Goal: Task Accomplishment & Management: Manage account settings

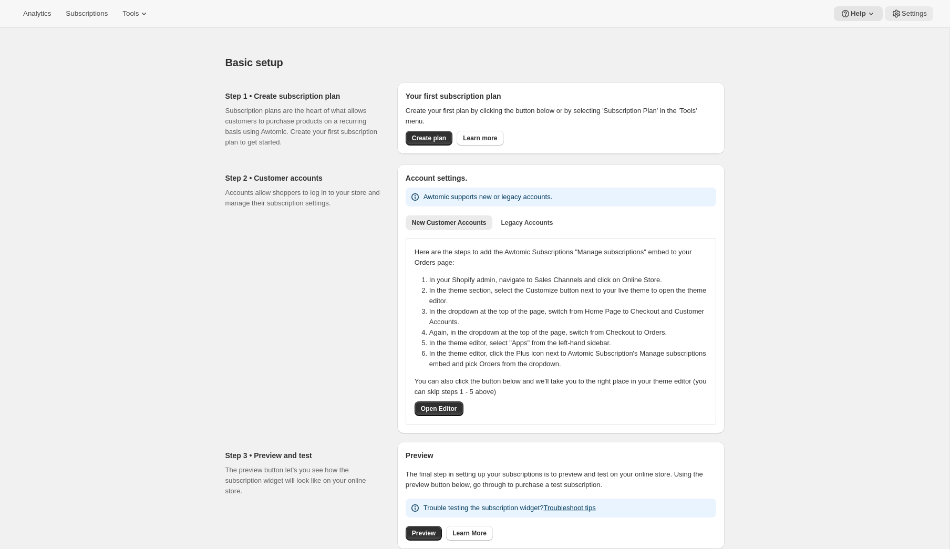
click at [915, 11] on span "Settings" at bounding box center [913, 13] width 25 height 8
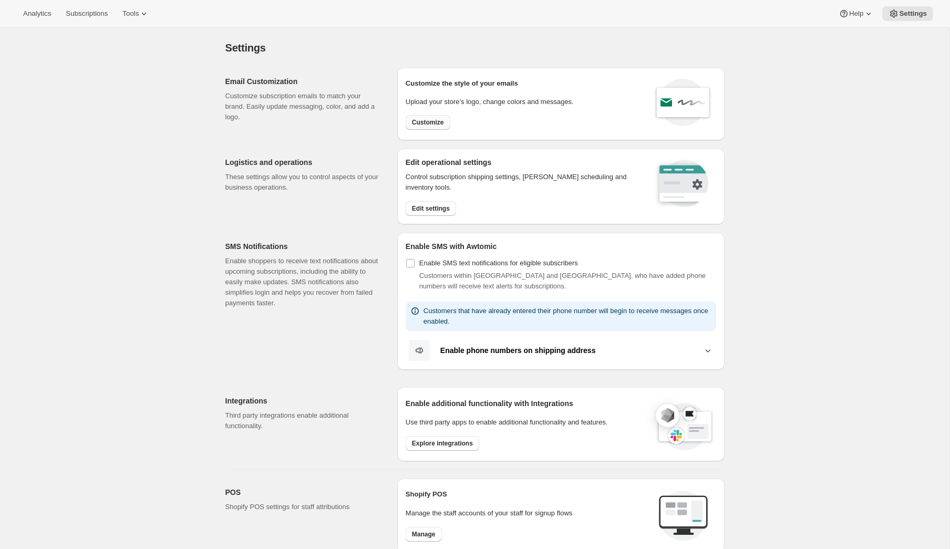
click at [430, 121] on span "Customize" at bounding box center [428, 122] width 32 height 8
select select "subscriptionMessage"
select select "5"
select select "15"
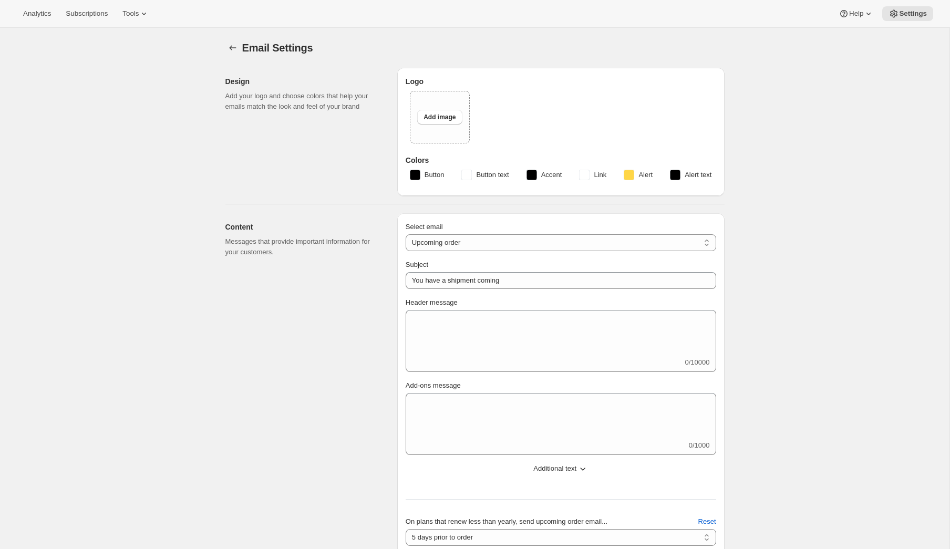
type textarea "<h1>Test addons custom message</h1>"
type input "[PERSON_NAME] 16"
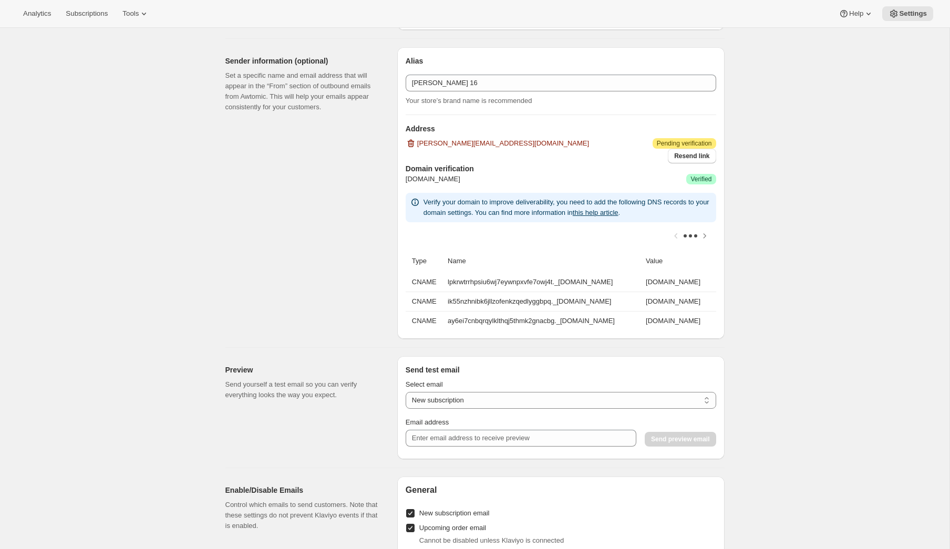
scroll to position [623, 0]
click at [471, 400] on select "New subscription Upcoming order Payment failure Delayed subscription Updated su…" at bounding box center [561, 398] width 310 height 17
select select "upcoming-subscription"
click at [406, 390] on select "New subscription Upcoming order Payment failure Delayed subscription Updated su…" at bounding box center [561, 398] width 310 height 17
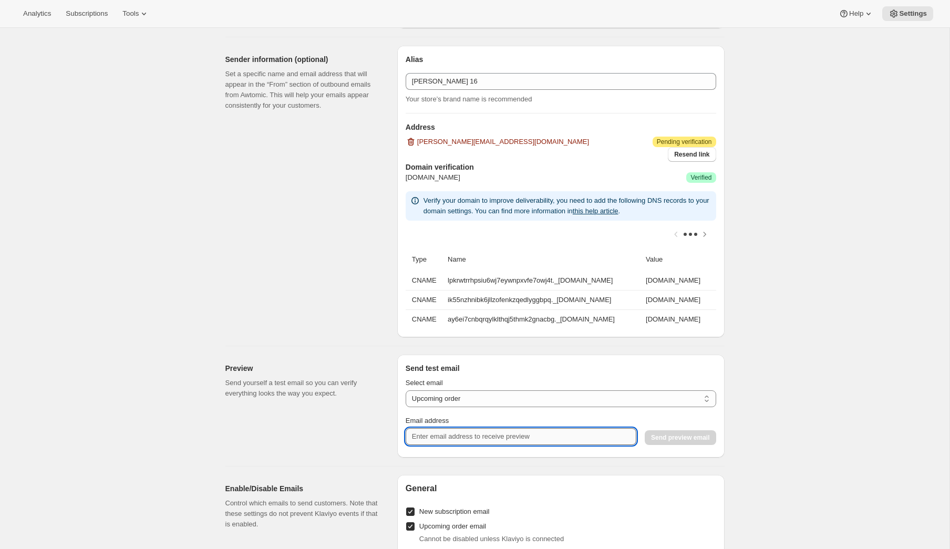
click at [462, 434] on input "Email address" at bounding box center [521, 436] width 231 height 17
type input "[PERSON_NAME][EMAIL_ADDRESS][DOMAIN_NAME]"
click at [670, 439] on span "Send preview email" at bounding box center [680, 437] width 58 height 8
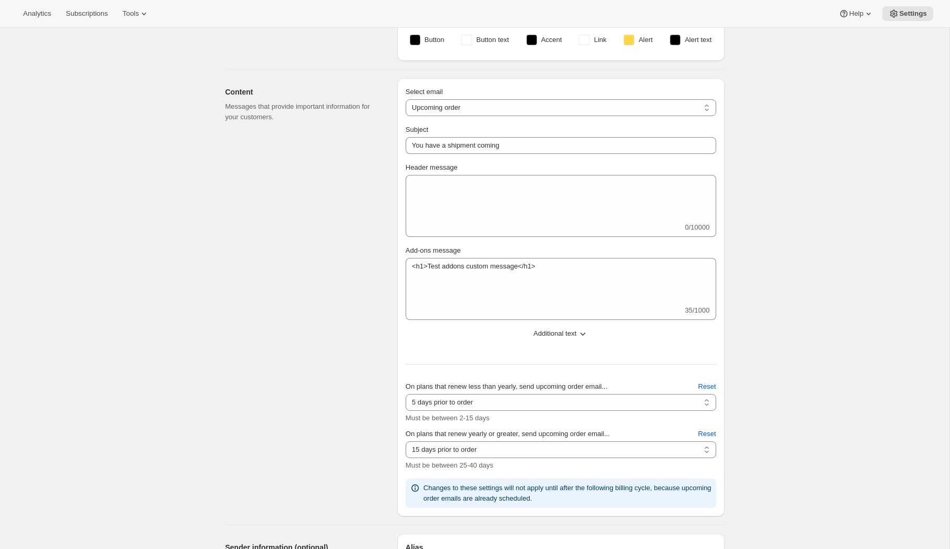
scroll to position [143, 0]
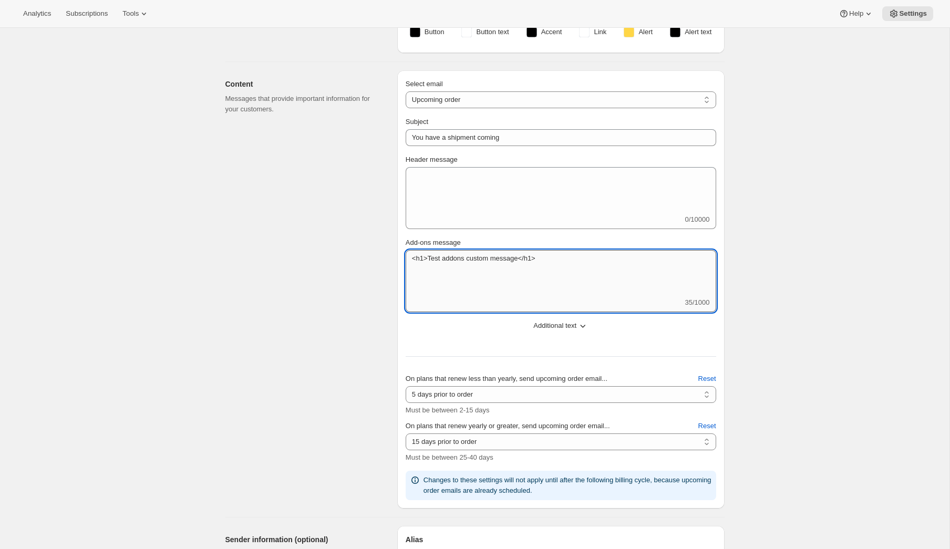
click at [471, 281] on textarea "<h1>Test addons custom message</h1>" at bounding box center [561, 273] width 310 height 47
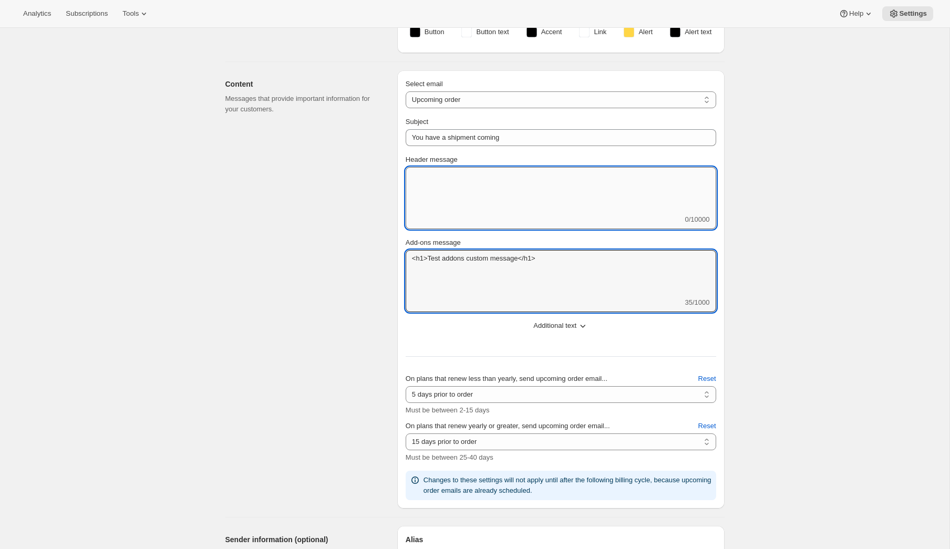
click at [466, 199] on textarea "Header message" at bounding box center [561, 190] width 310 height 47
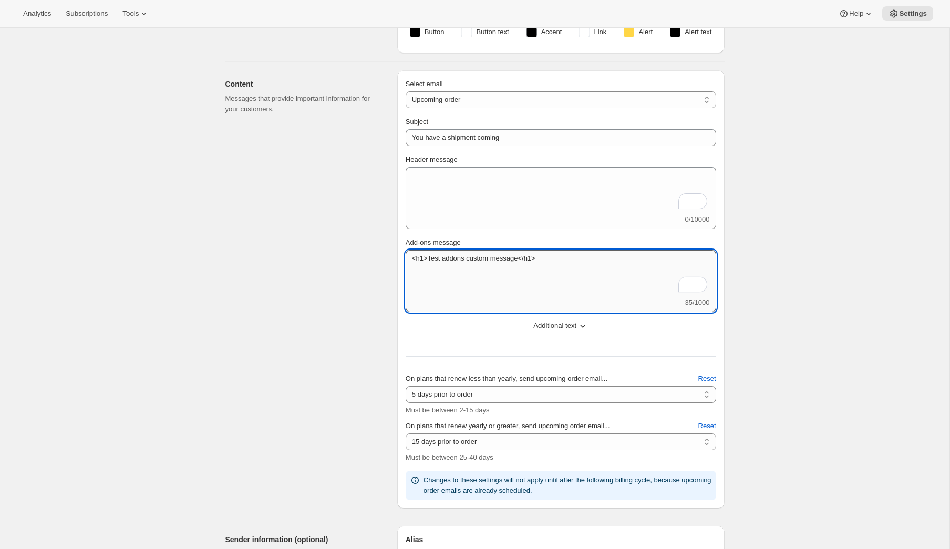
click at [461, 282] on textarea "<h1>Test addons custom message</h1>" at bounding box center [561, 273] width 310 height 47
click at [423, 258] on textarea "<h1>Test addons custom message</h1>" at bounding box center [561, 273] width 310 height 47
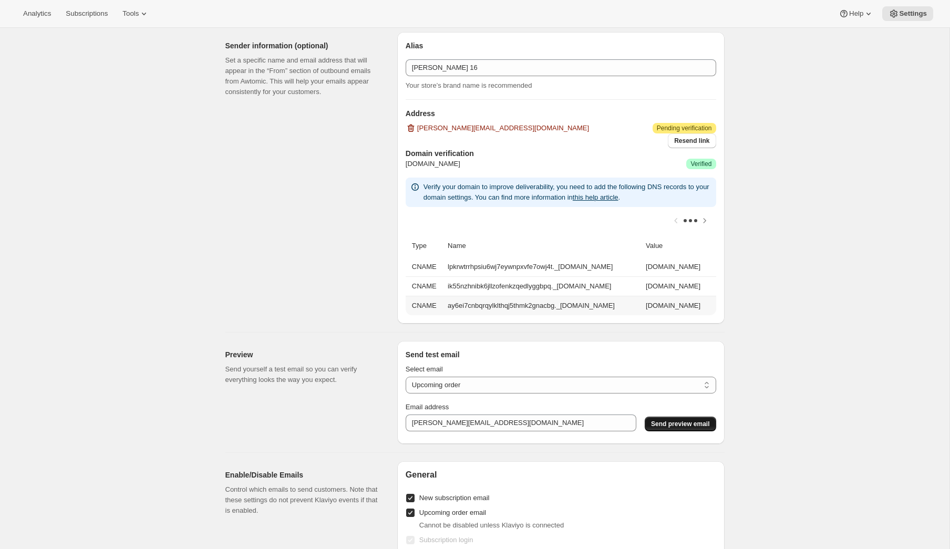
scroll to position [646, 0]
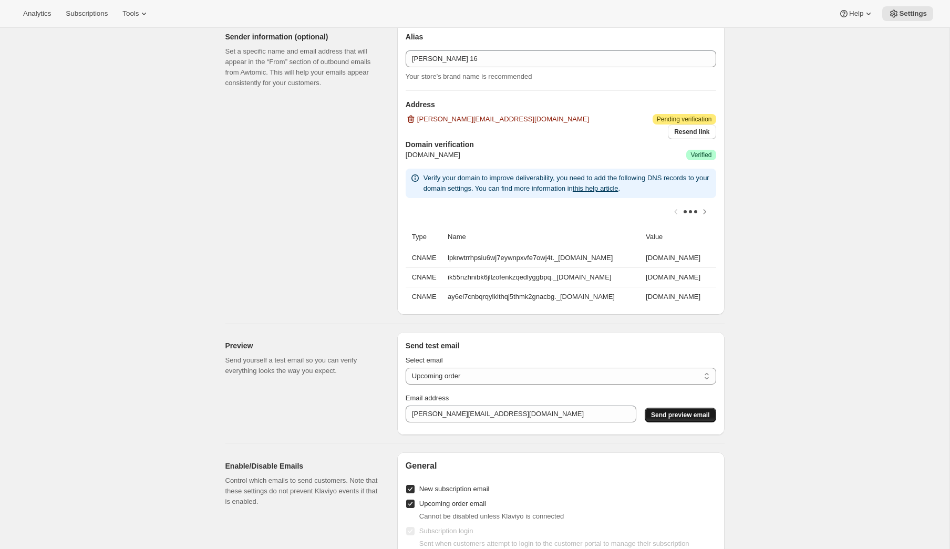
click at [663, 418] on span "Send preview email" at bounding box center [680, 415] width 58 height 8
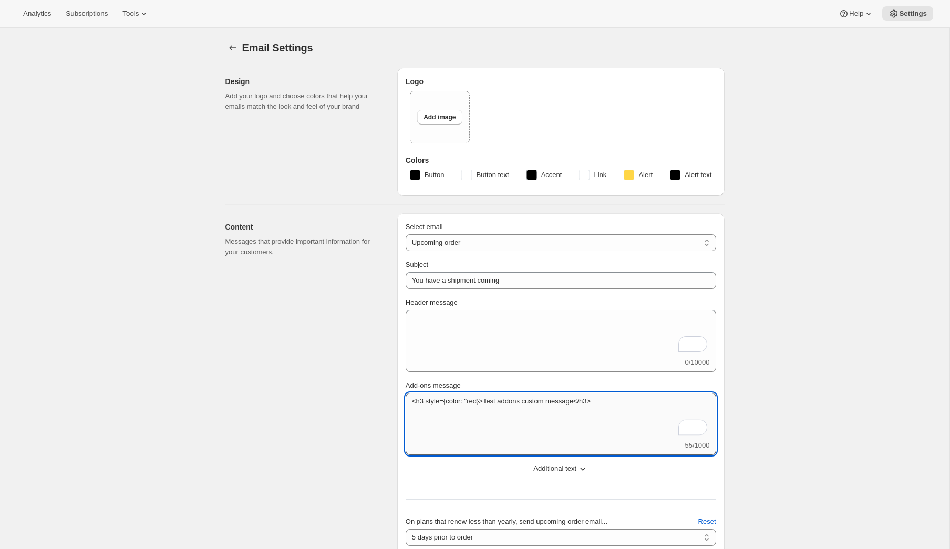
click at [539, 431] on textarea "<h3 style={color: "red}>Test addons custom message</h3>" at bounding box center [561, 416] width 310 height 47
click at [458, 401] on textarea "<h3 style={color: }>Test addons custom message</h3>" at bounding box center [561, 416] width 310 height 47
click at [469, 403] on textarea "<h3 style={color: }>Test addons custom message</h3>" at bounding box center [561, 416] width 310 height 47
drag, startPoint x: 472, startPoint y: 401, endPoint x: 426, endPoint y: 402, distance: 46.2
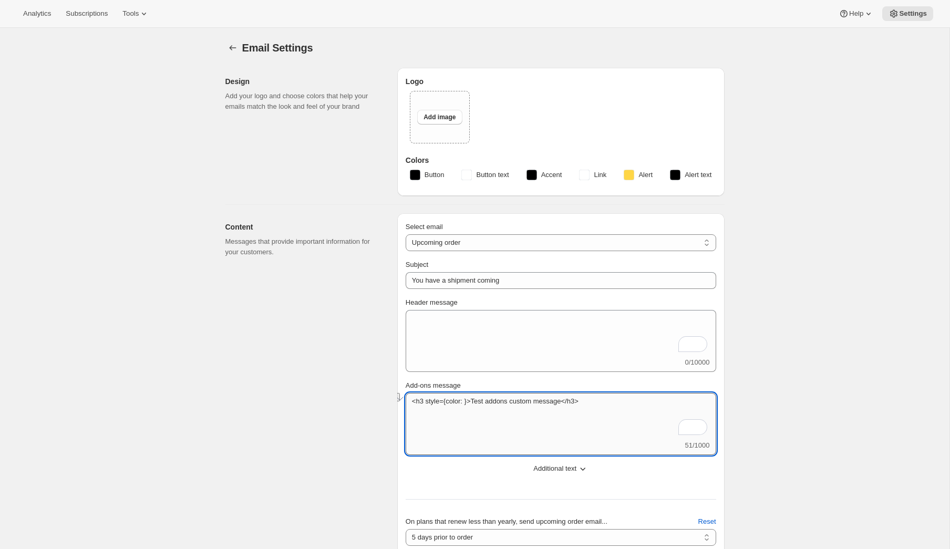
click at [426, 402] on textarea "<h3 style={color: }>Test addons custom message</h3>" at bounding box center [561, 416] width 310 height 47
click at [470, 402] on textarea "<h3 style={color: }>Test addons custom message</h3>" at bounding box center [561, 416] width 310 height 47
type textarea "<h3 style="color: red">Test addons custom message</h3>"
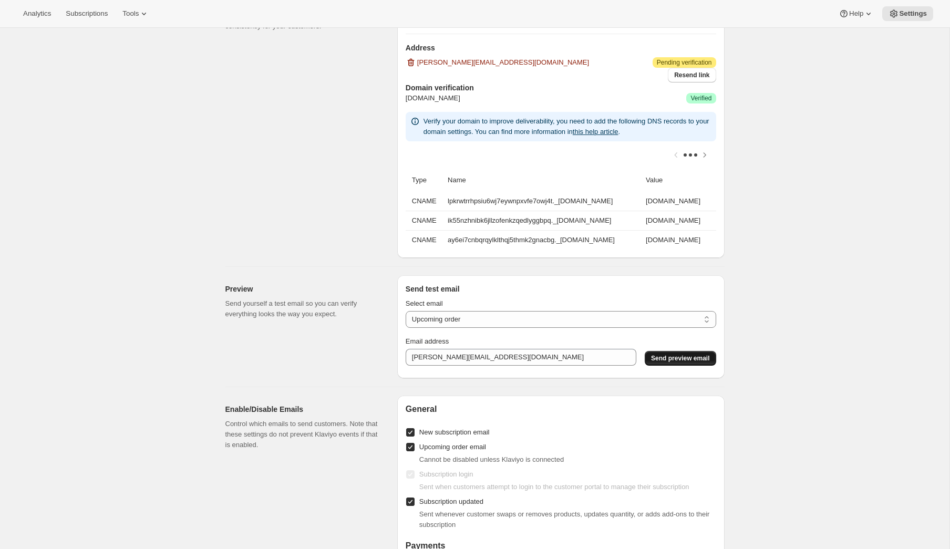
scroll to position [711, 0]
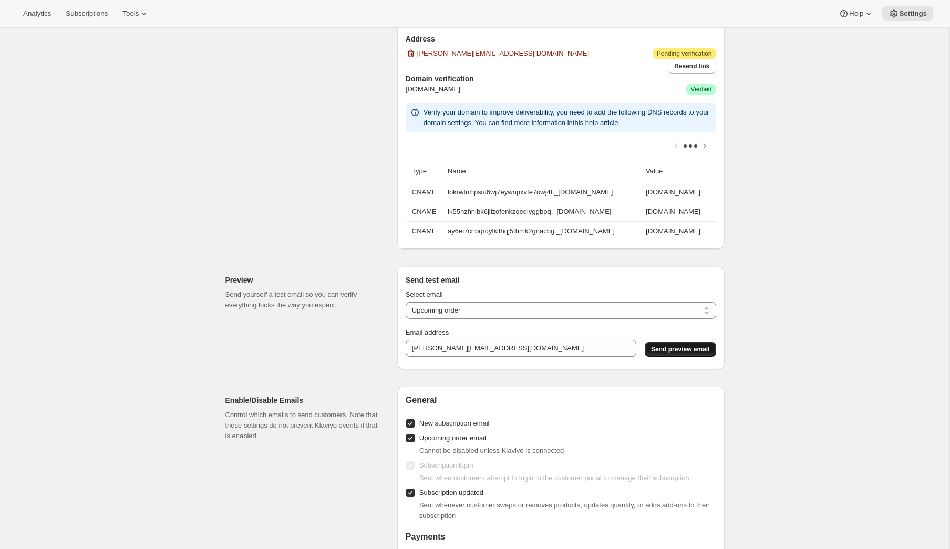
click at [692, 344] on button "Send preview email" at bounding box center [680, 349] width 71 height 15
